Goal: Task Accomplishment & Management: Manage account settings

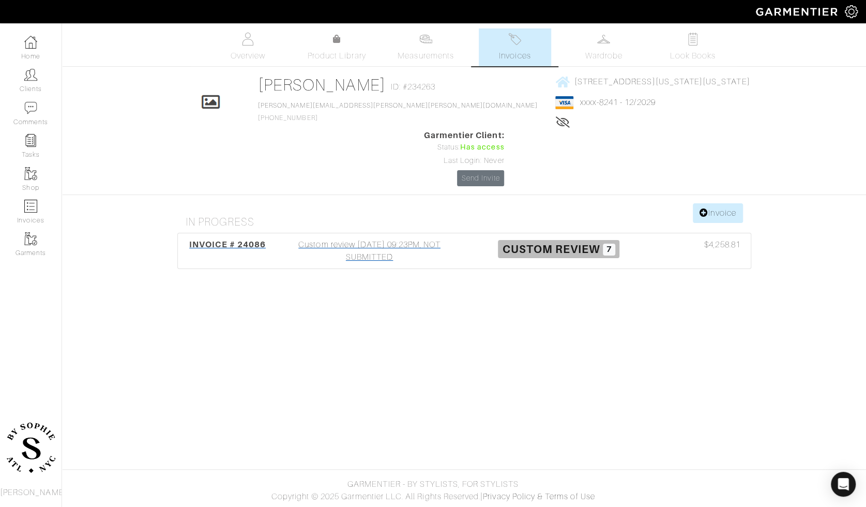
click at [360, 238] on div "Custom review 07/30/25 09:23PM, NOT SUBMITTED" at bounding box center [369, 250] width 189 height 25
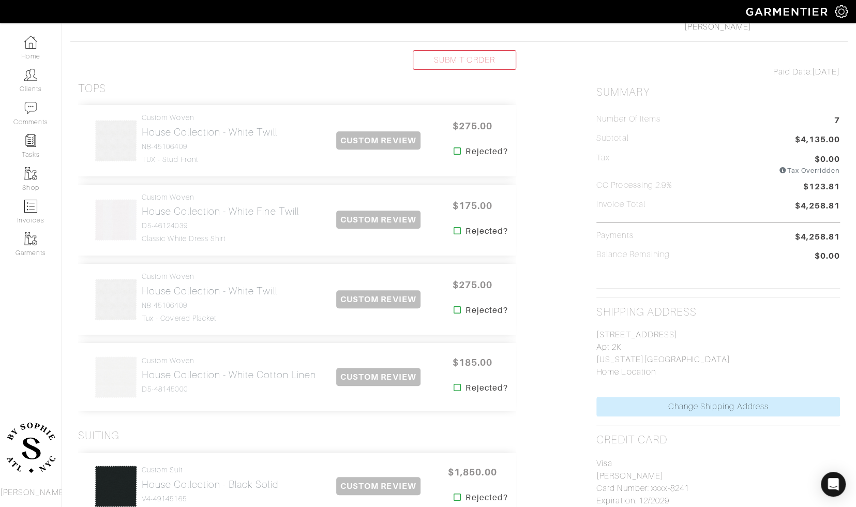
scroll to position [302, 0]
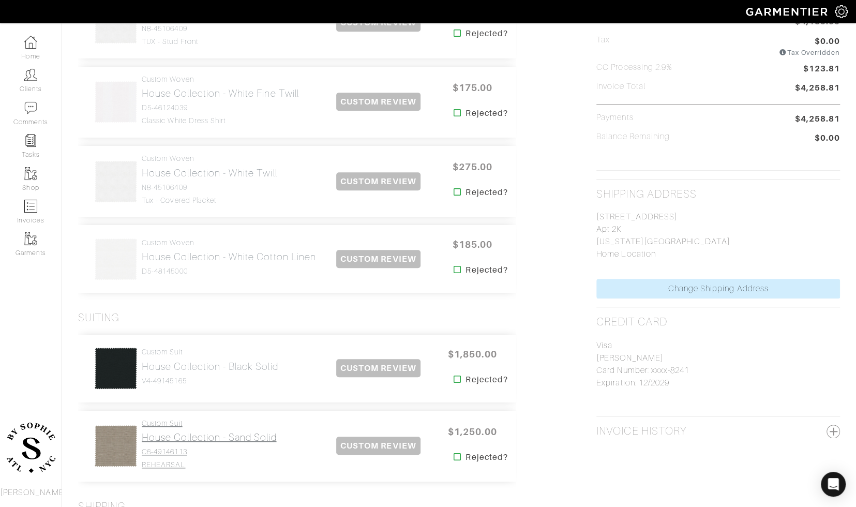
click at [223, 443] on link "Custom Suit House Collection - Sand Solid C6-49146113 REHEARSAL" at bounding box center [209, 444] width 134 height 50
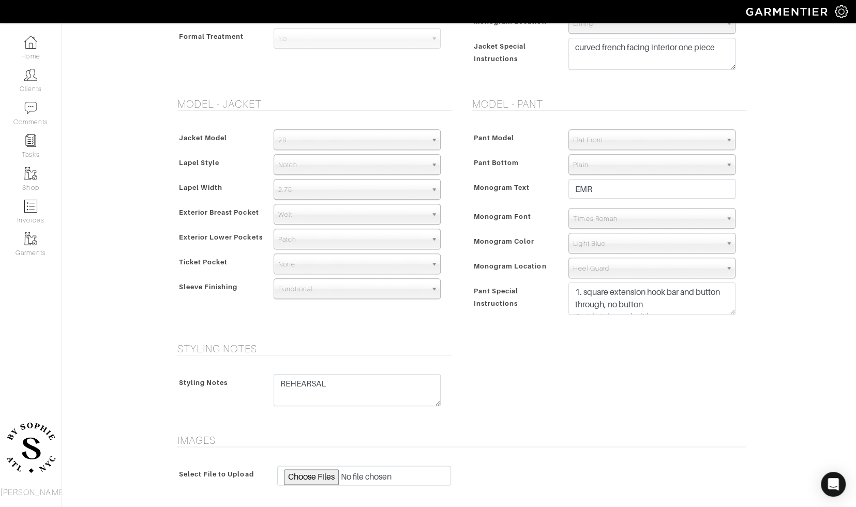
scroll to position [546, 0]
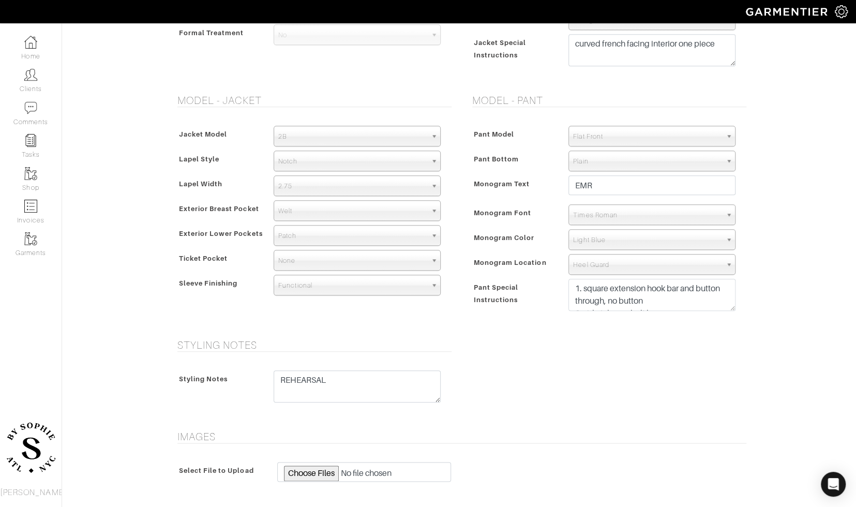
click at [731, 310] on div "1. square extension hook bar and button through, no button 2. side tabs, no bel…" at bounding box center [651, 297] width 183 height 37
click at [708, 393] on div "Styling Notes Styling Notes REHEARSAL" at bounding box center [458, 378] width 589 height 79
click at [388, 380] on textarea "REHEARSAL" at bounding box center [357, 386] width 167 height 32
type textarea "REHEARSAL fit"
click at [526, 382] on div "Styling Notes Styling Notes REHEARSAL" at bounding box center [458, 378] width 589 height 79
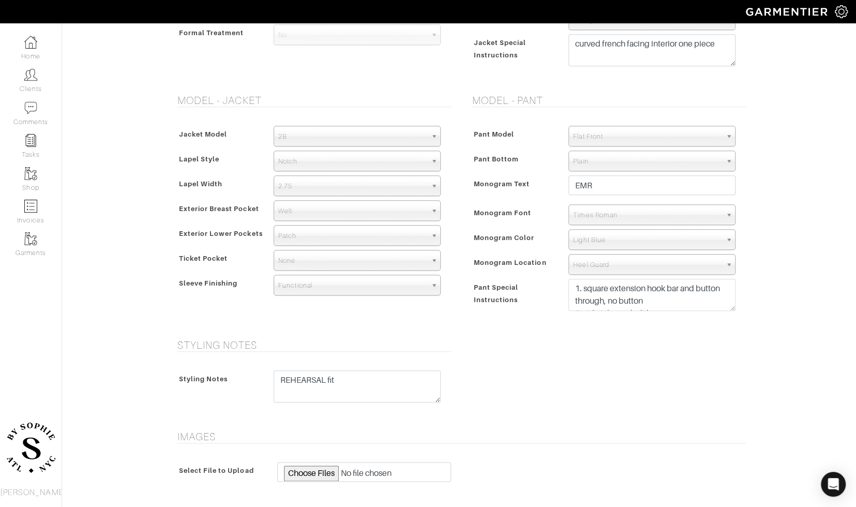
scroll to position [679, 0]
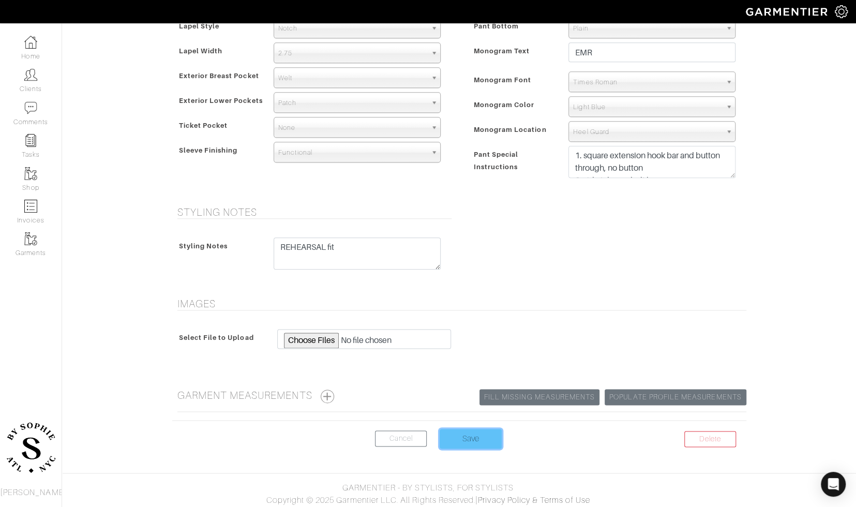
click at [461, 438] on input "Save" at bounding box center [470, 439] width 62 height 20
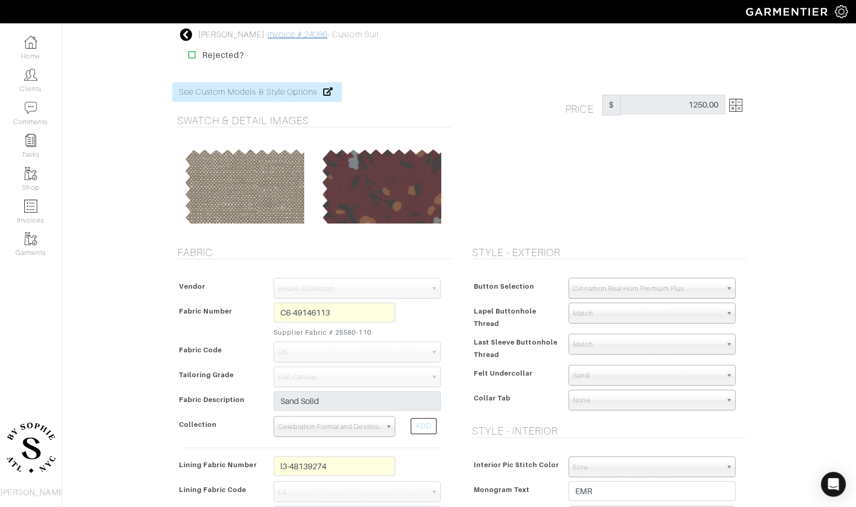
click at [277, 32] on link "Invoice # 24086" at bounding box center [297, 34] width 60 height 9
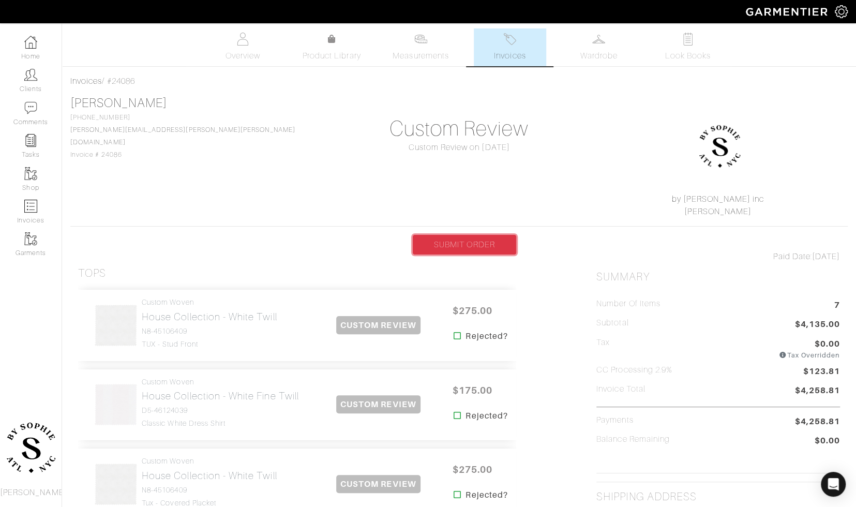
click at [482, 245] on link "SUBMIT ORDER" at bounding box center [464, 245] width 103 height 20
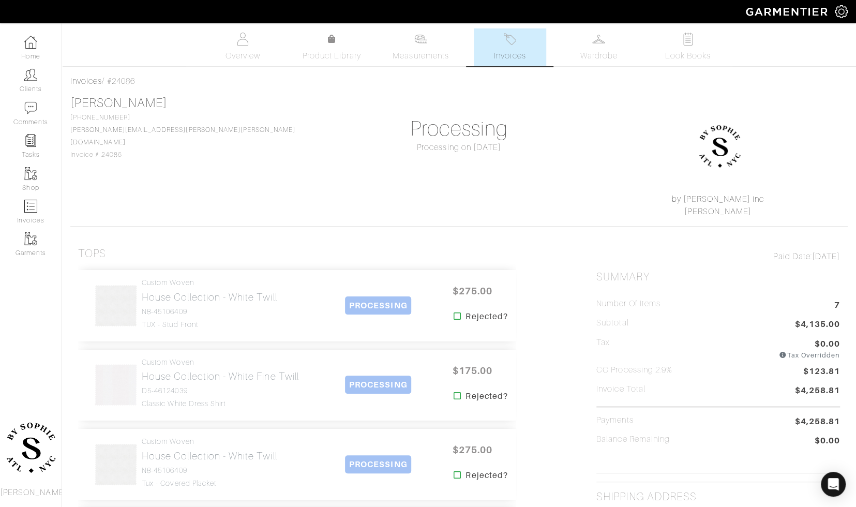
drag, startPoint x: 141, startPoint y: 84, endPoint x: 109, endPoint y: 84, distance: 32.6
click at [109, 84] on div "Invoices / #24086" at bounding box center [458, 81] width 777 height 12
copy div "#24086"
